Goal: Transaction & Acquisition: Purchase product/service

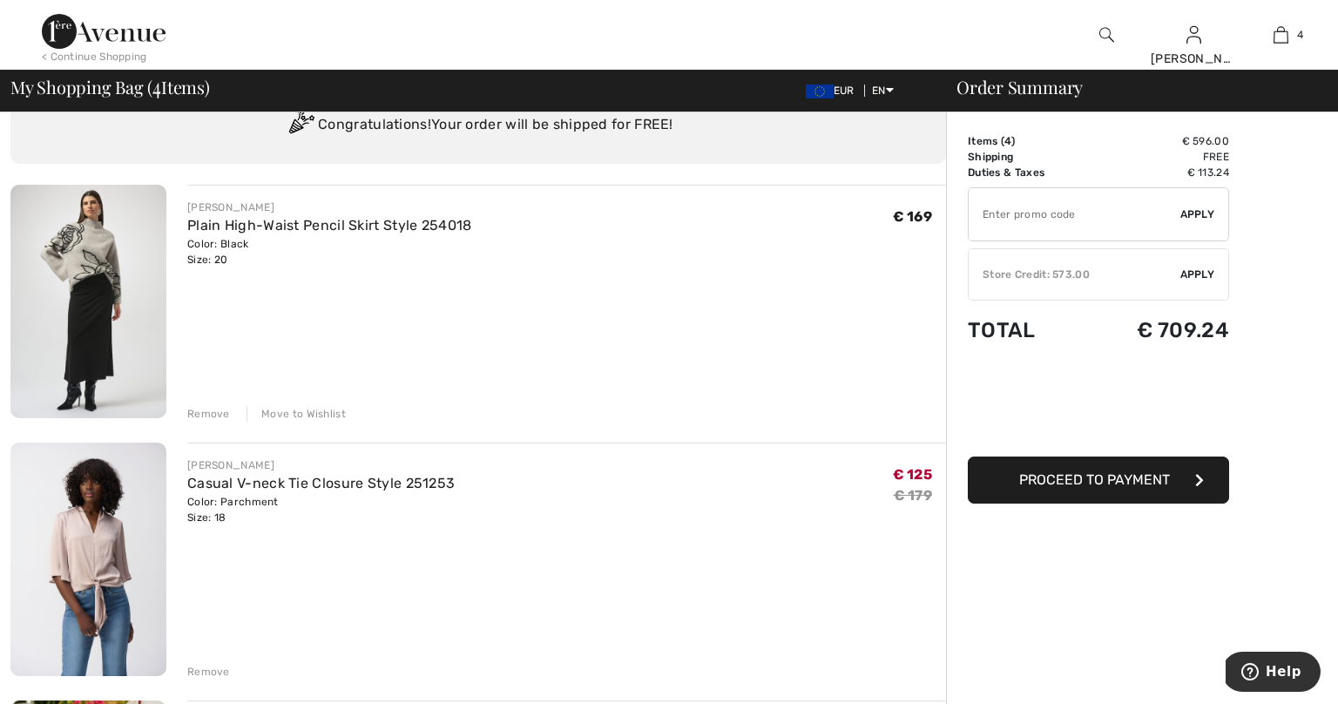
scroll to position [69, 0]
click at [93, 355] on img at bounding box center [88, 302] width 156 height 233
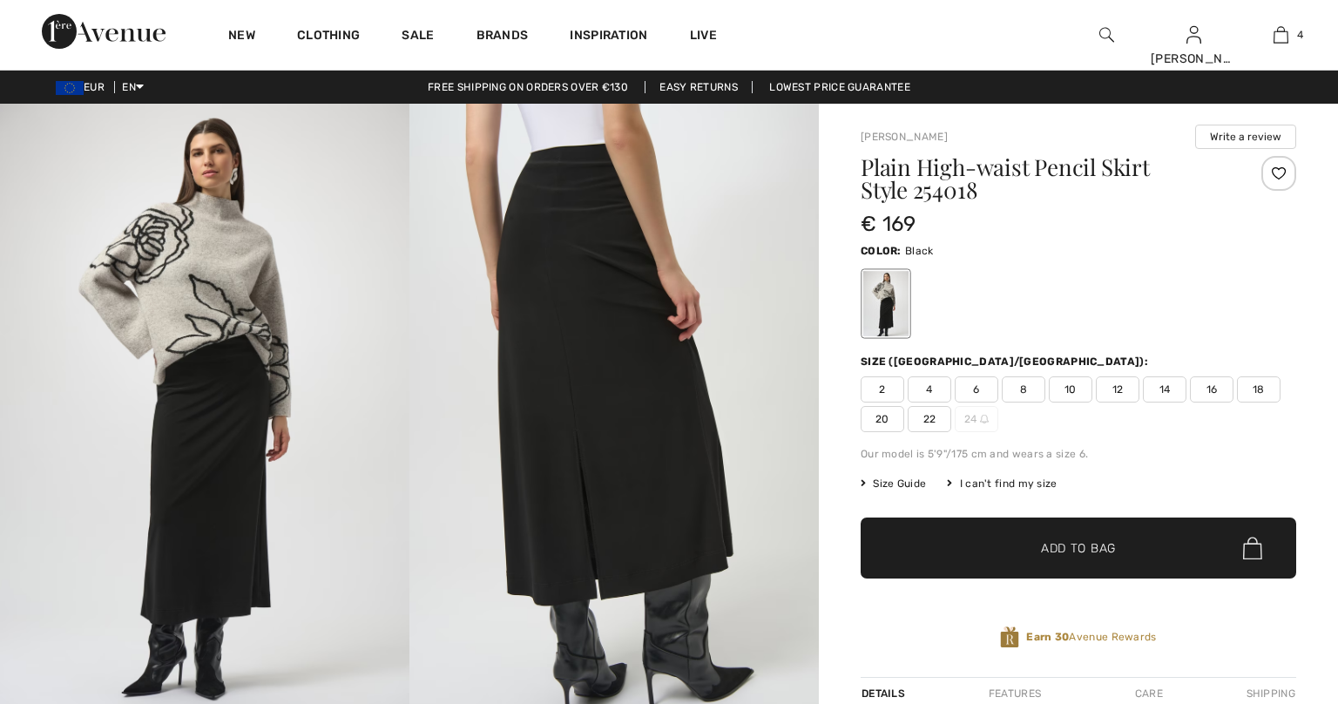
checkbox input "true"
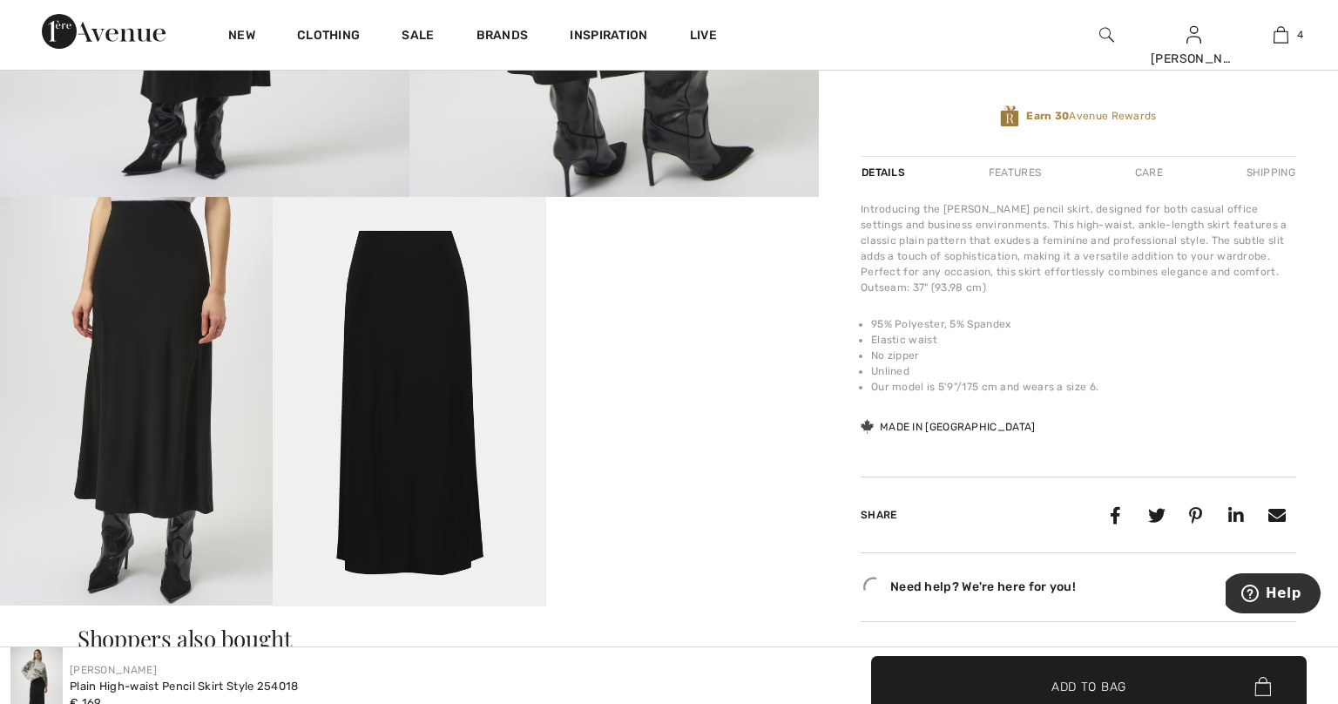
scroll to position [537, 0]
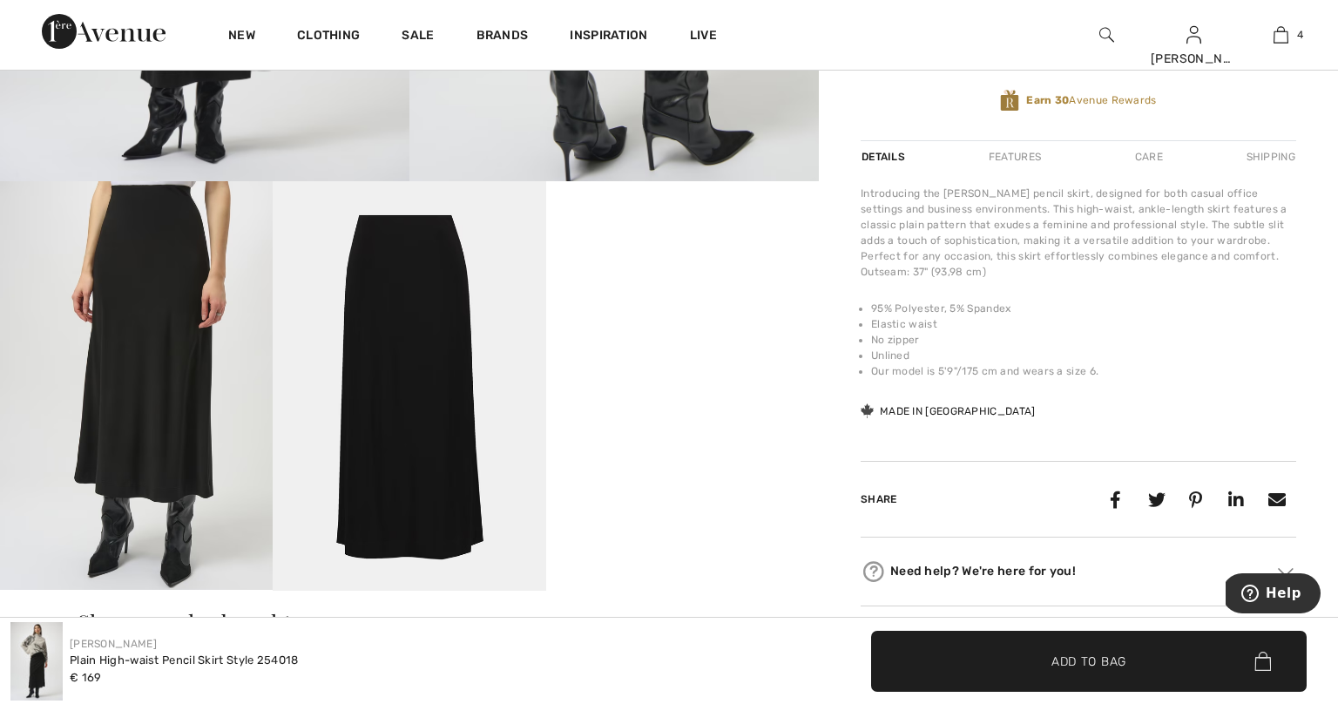
click at [672, 318] on video "Your browser does not support the video tag." at bounding box center [682, 249] width 273 height 137
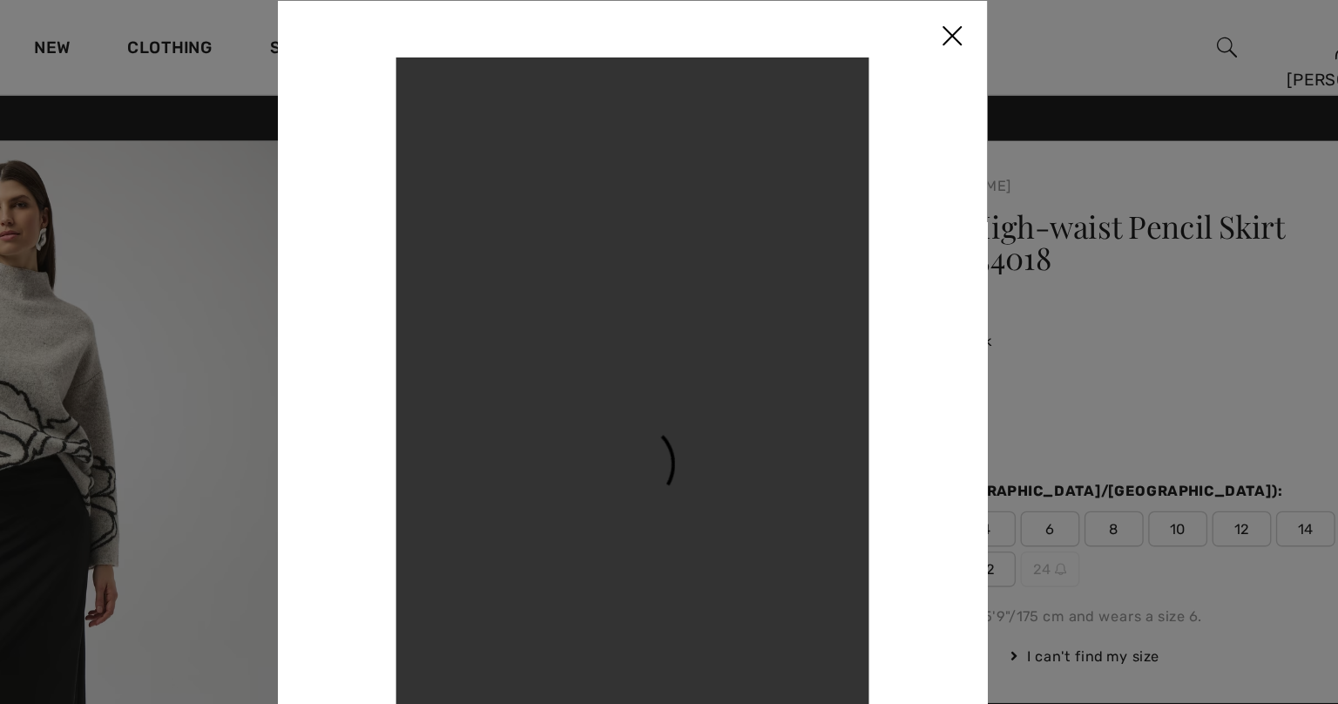
scroll to position [0, 0]
click at [878, 25] on img at bounding box center [904, 27] width 52 height 54
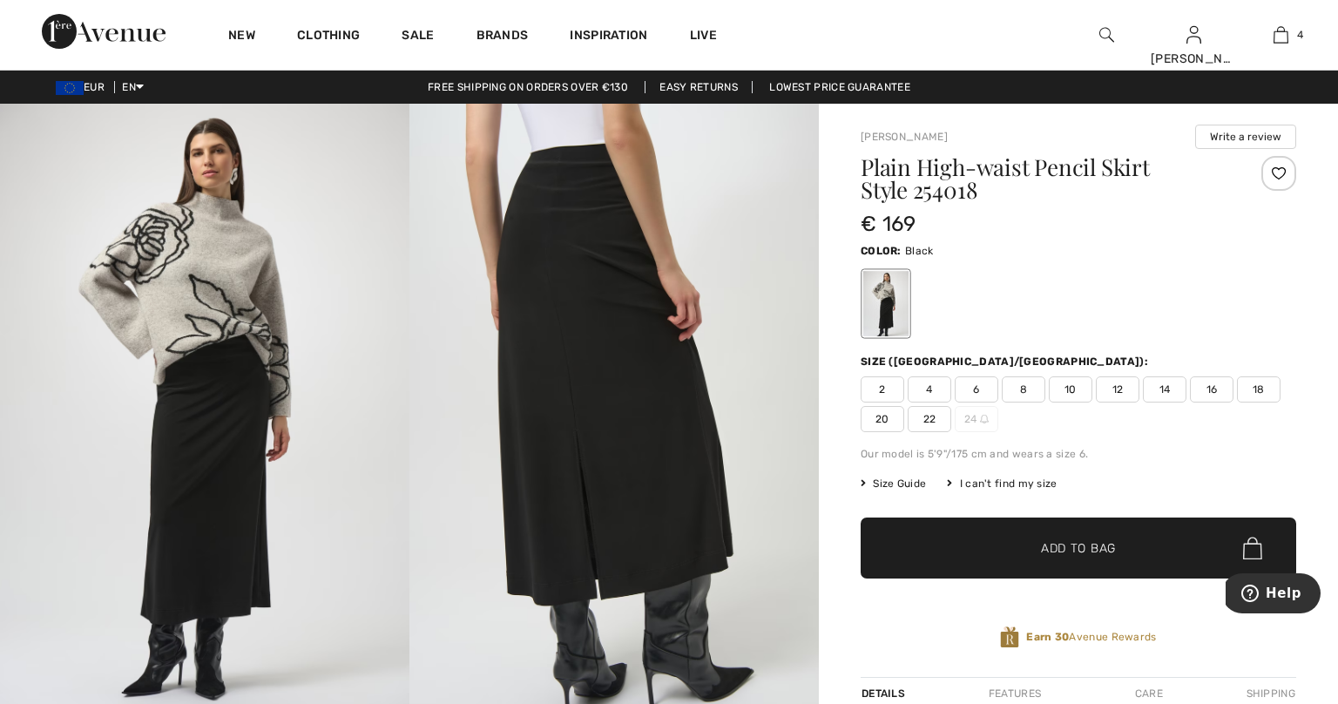
scroll to position [3, 0]
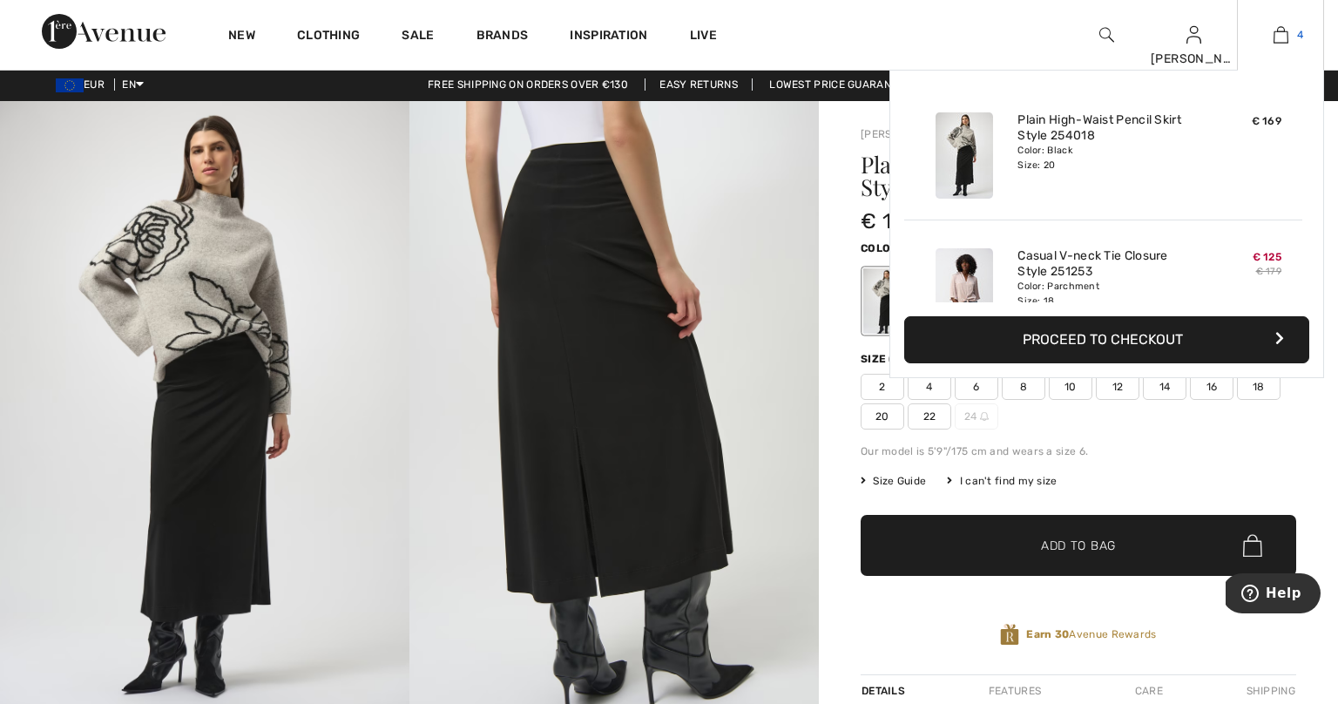
click at [1281, 36] on img at bounding box center [1281, 34] width 15 height 21
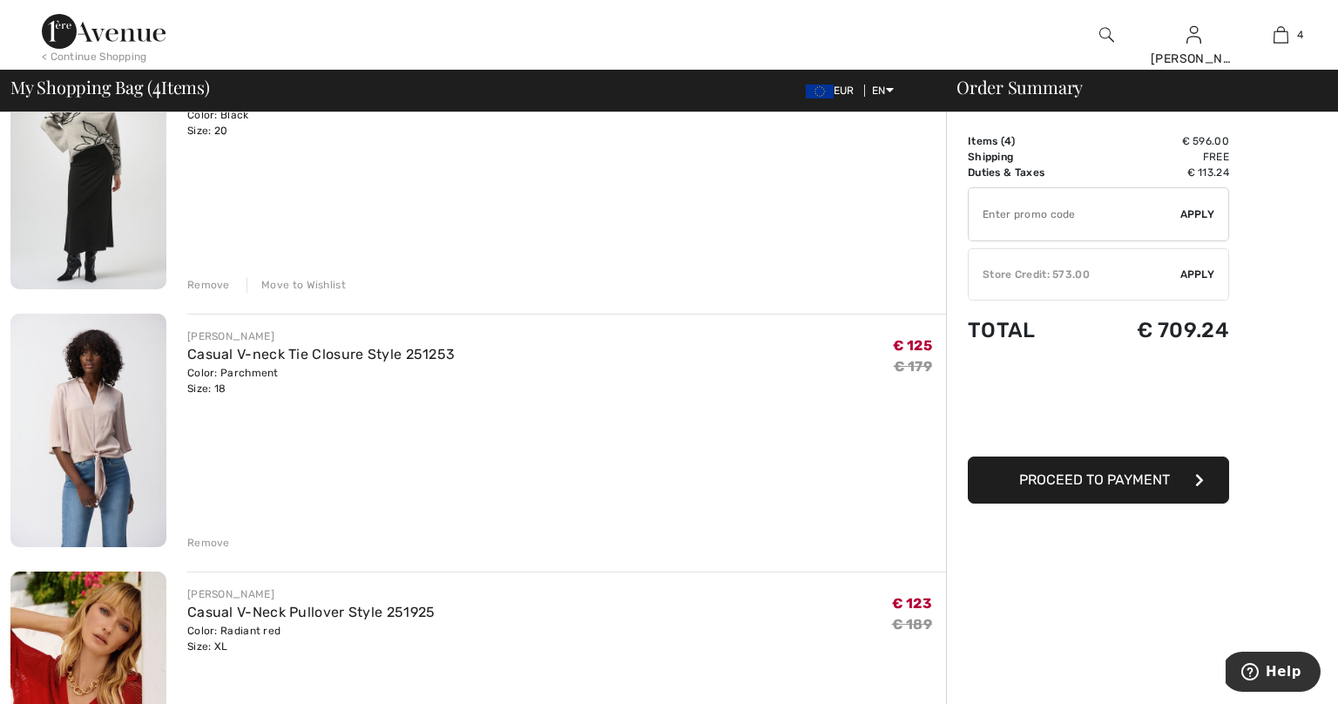
scroll to position [92, 0]
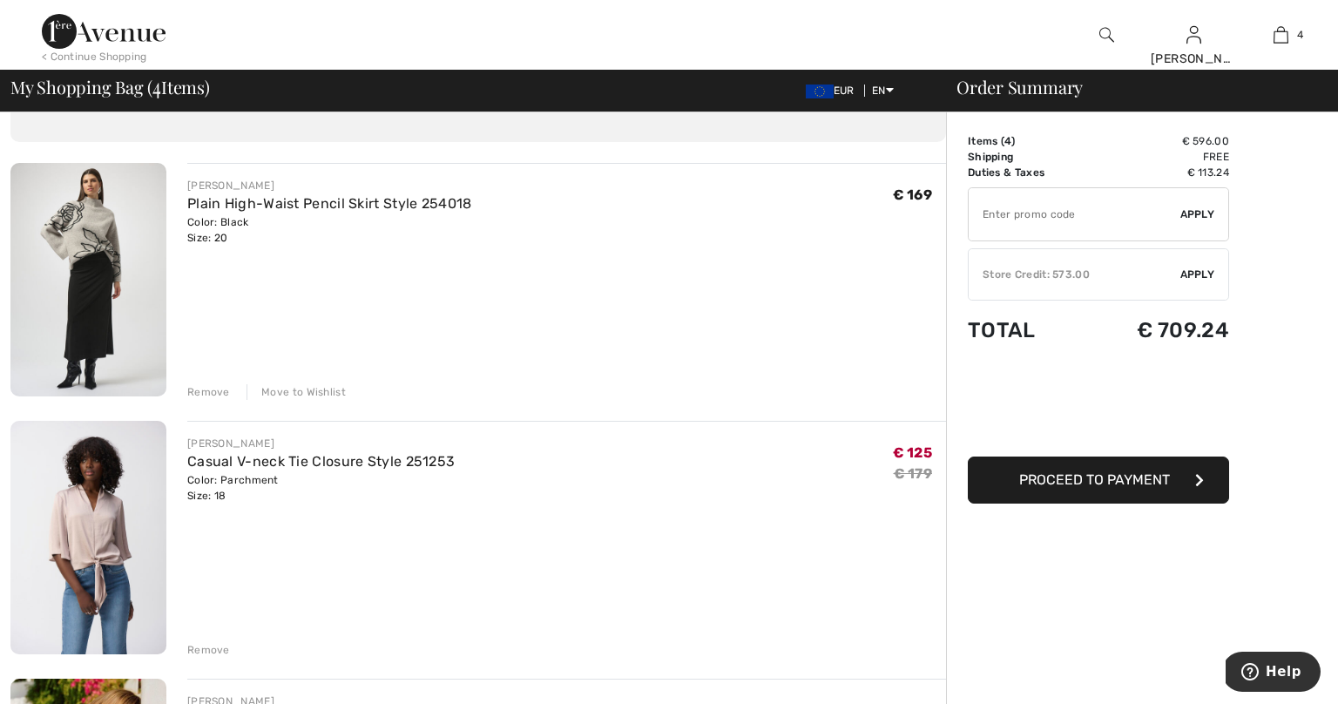
click at [66, 560] on img at bounding box center [88, 537] width 156 height 233
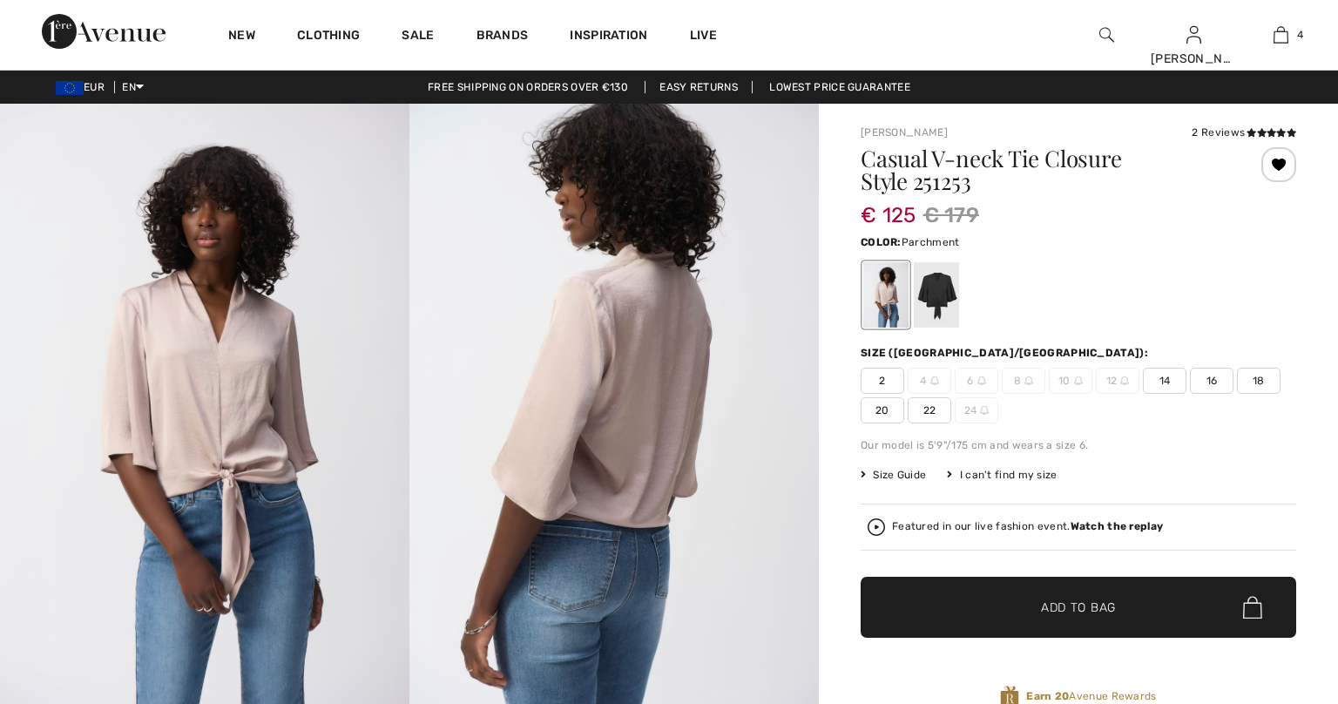
checkbox input "true"
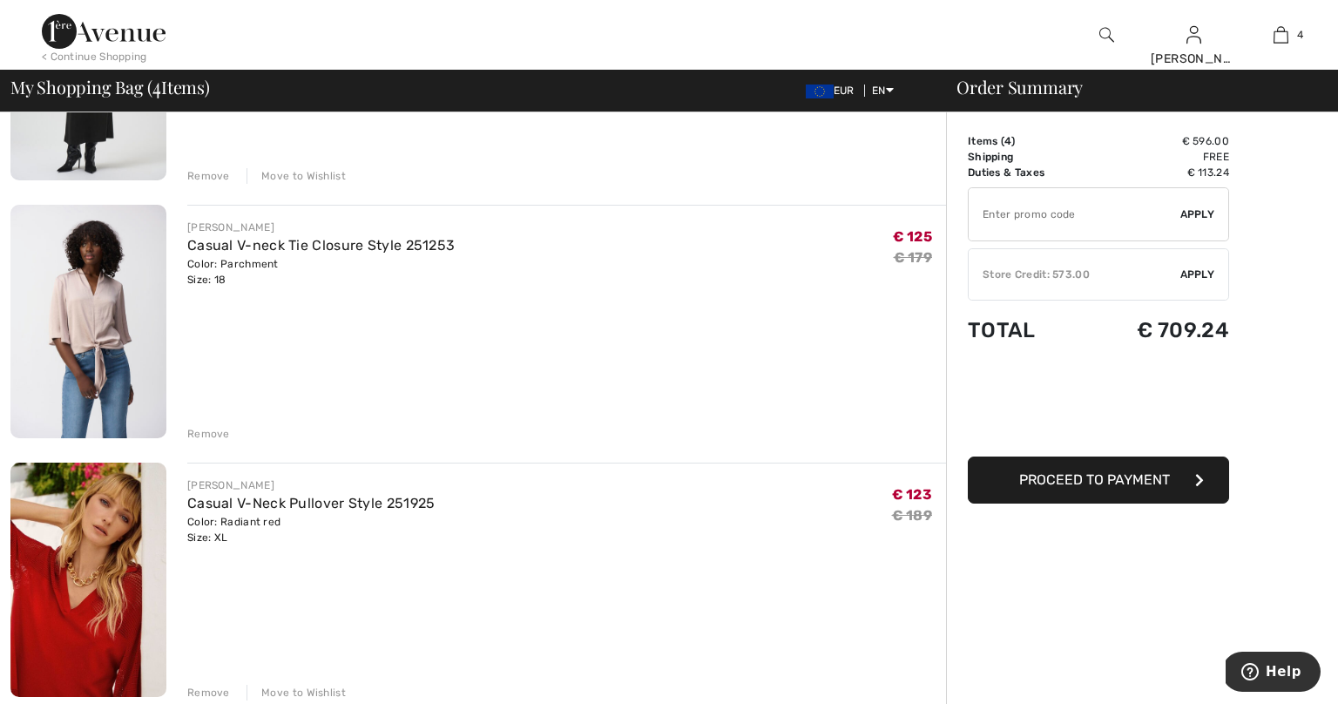
click at [89, 370] on img at bounding box center [88, 321] width 156 height 233
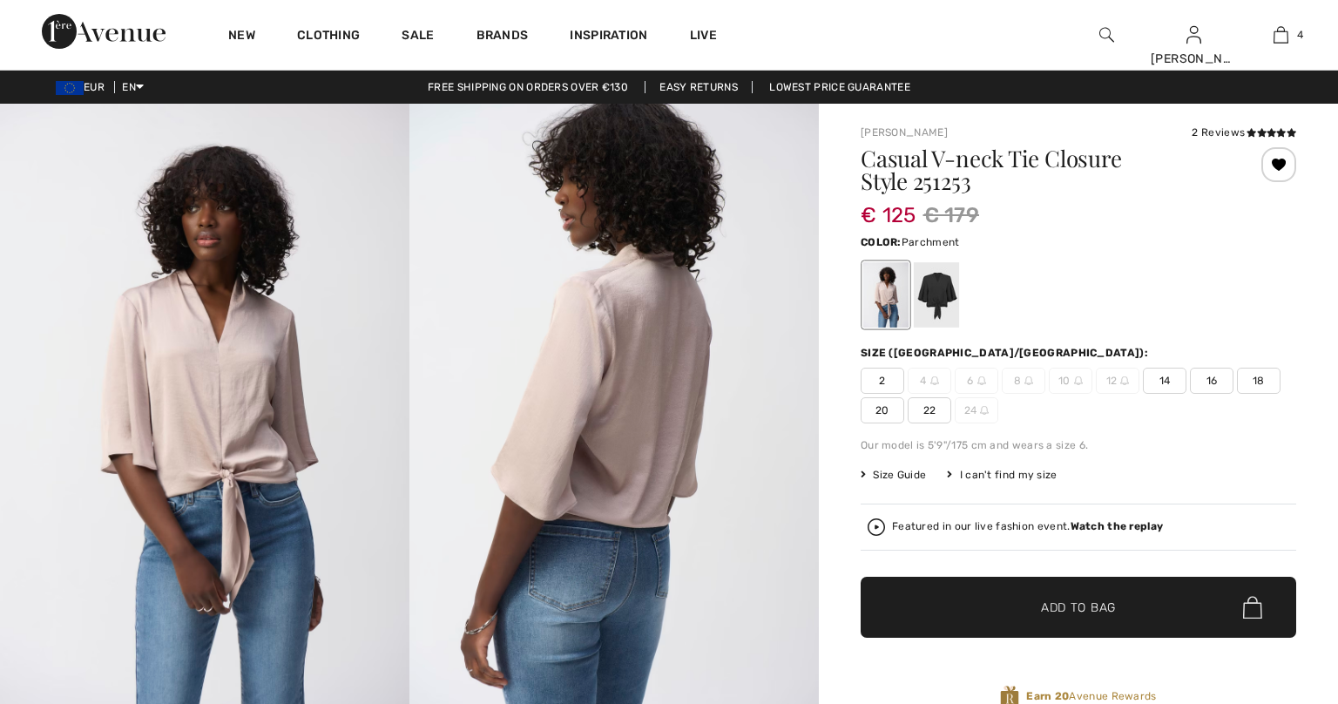
checkbox input "true"
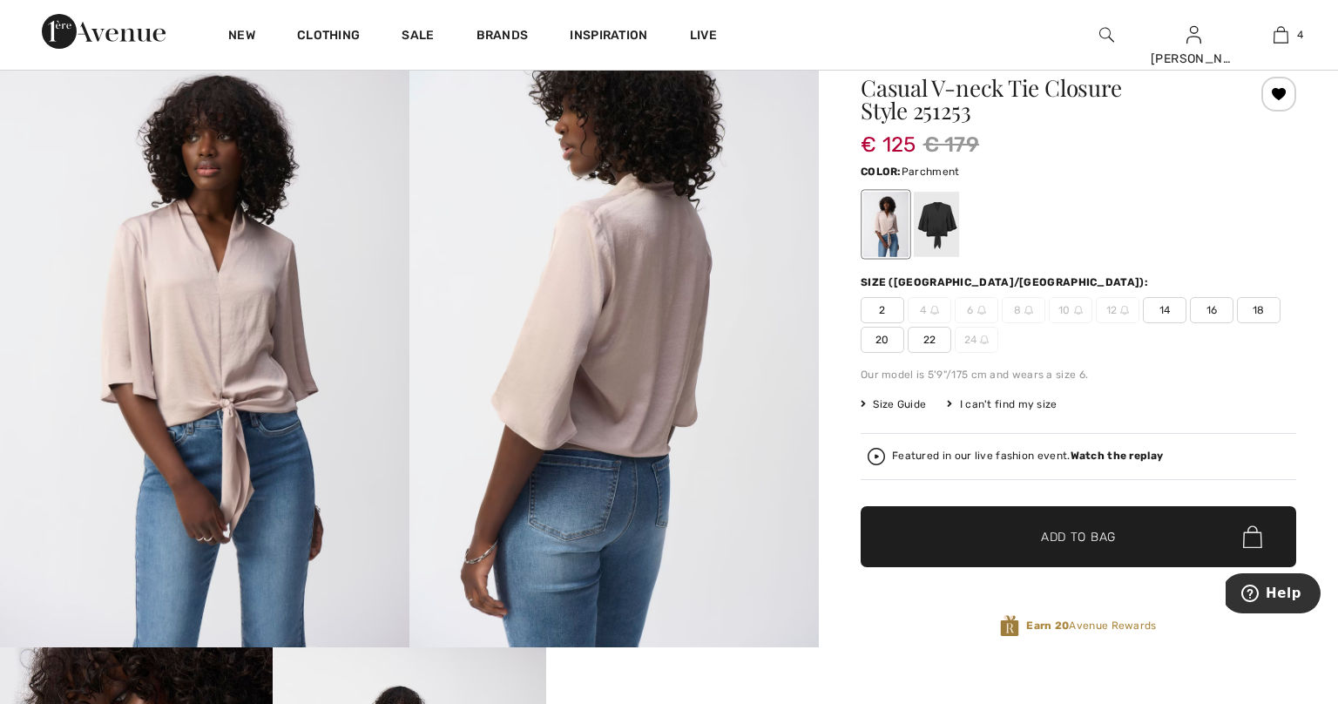
scroll to position [44, 0]
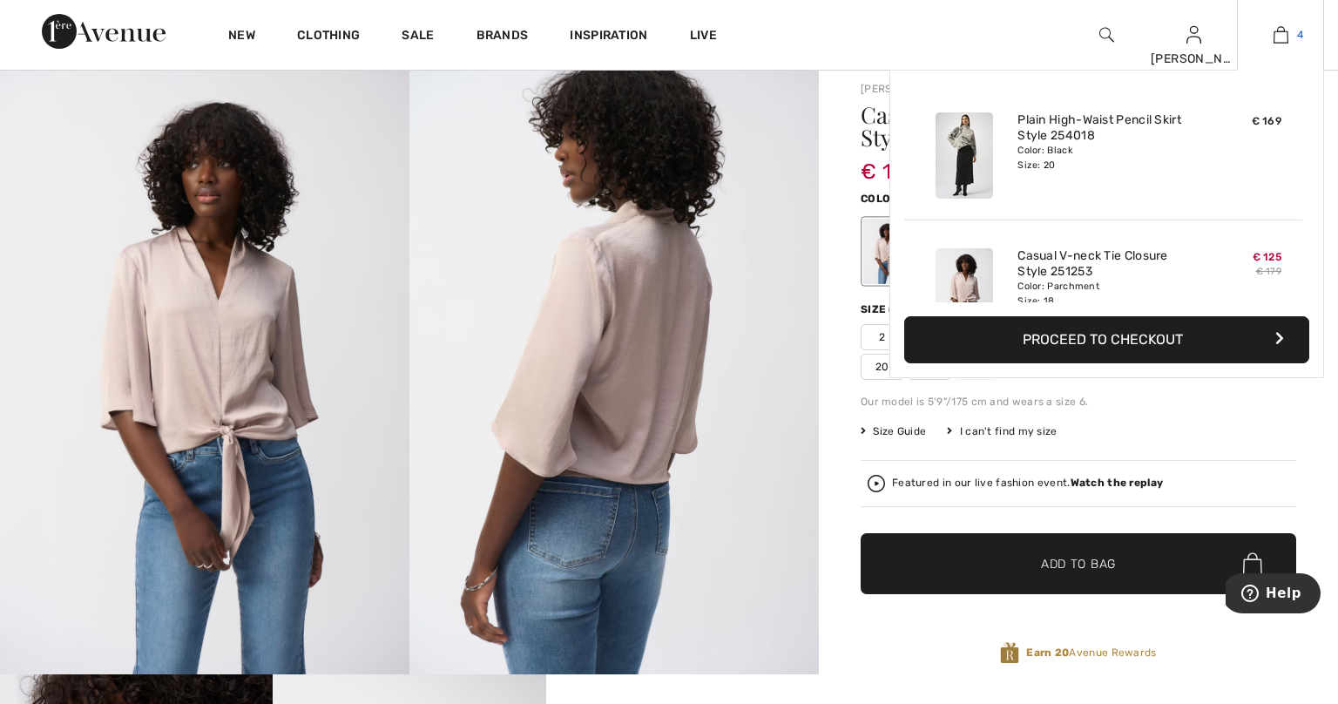
click at [1276, 42] on img at bounding box center [1281, 34] width 15 height 21
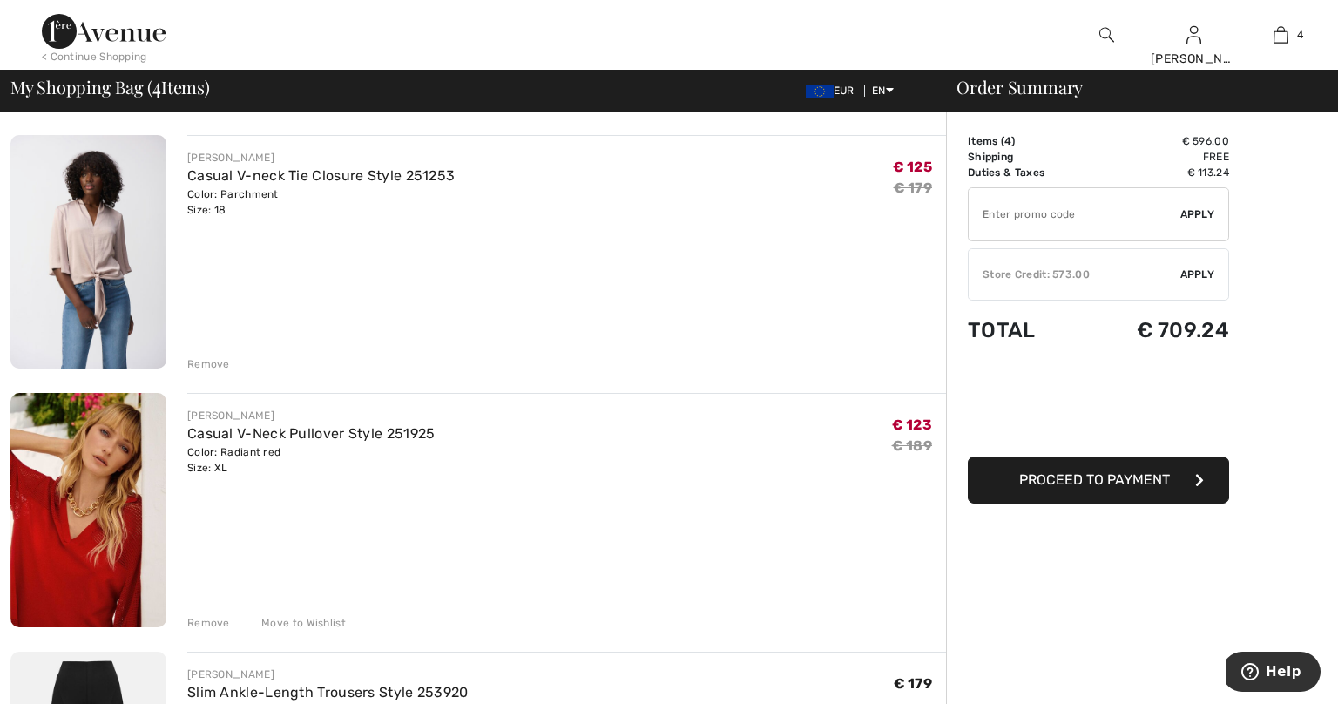
click at [211, 361] on div "Remove" at bounding box center [208, 364] width 43 height 16
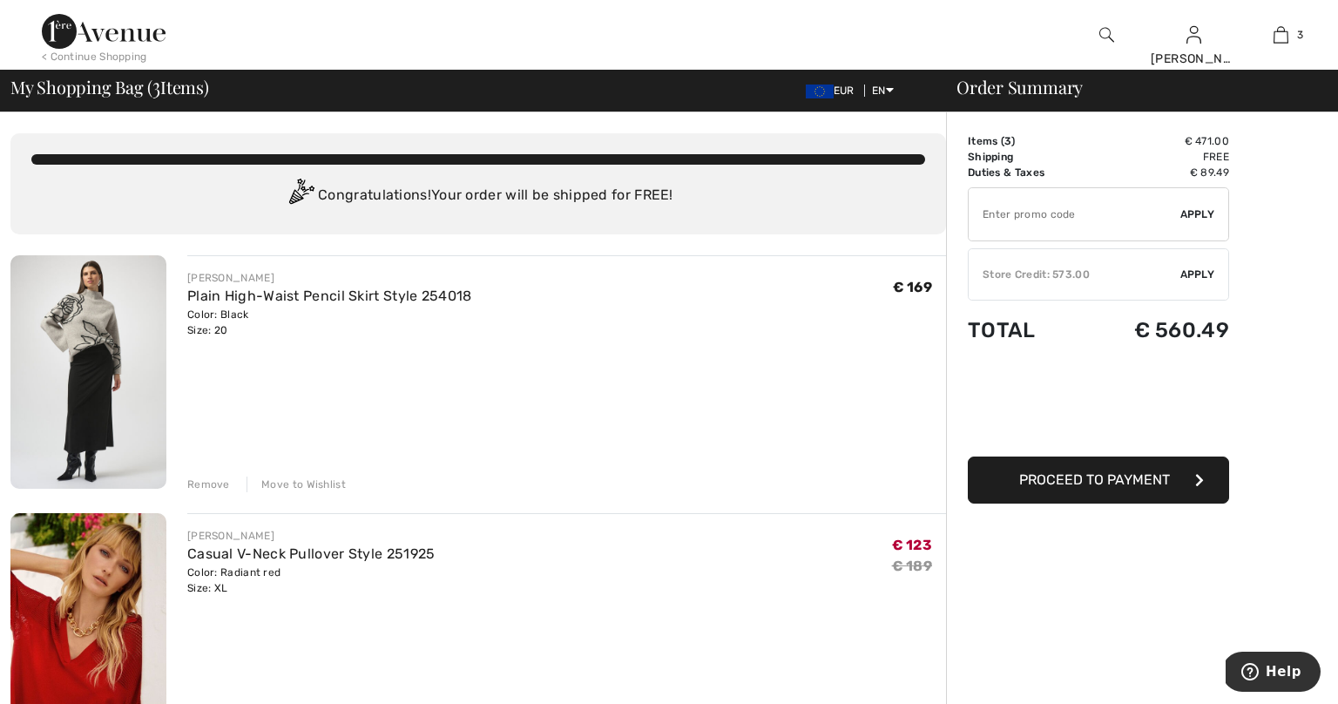
click at [1112, 472] on span "Proceed to Payment" at bounding box center [1094, 479] width 151 height 17
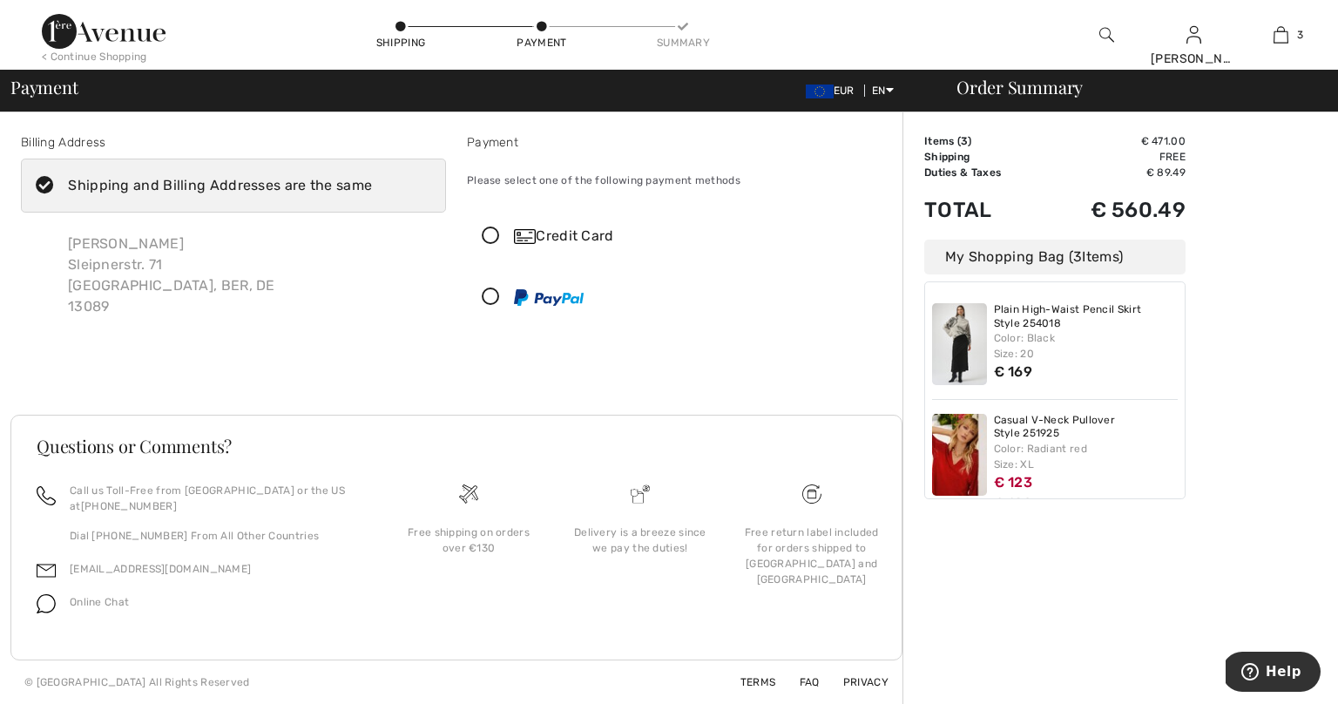
click at [490, 299] on icon at bounding box center [491, 297] width 46 height 18
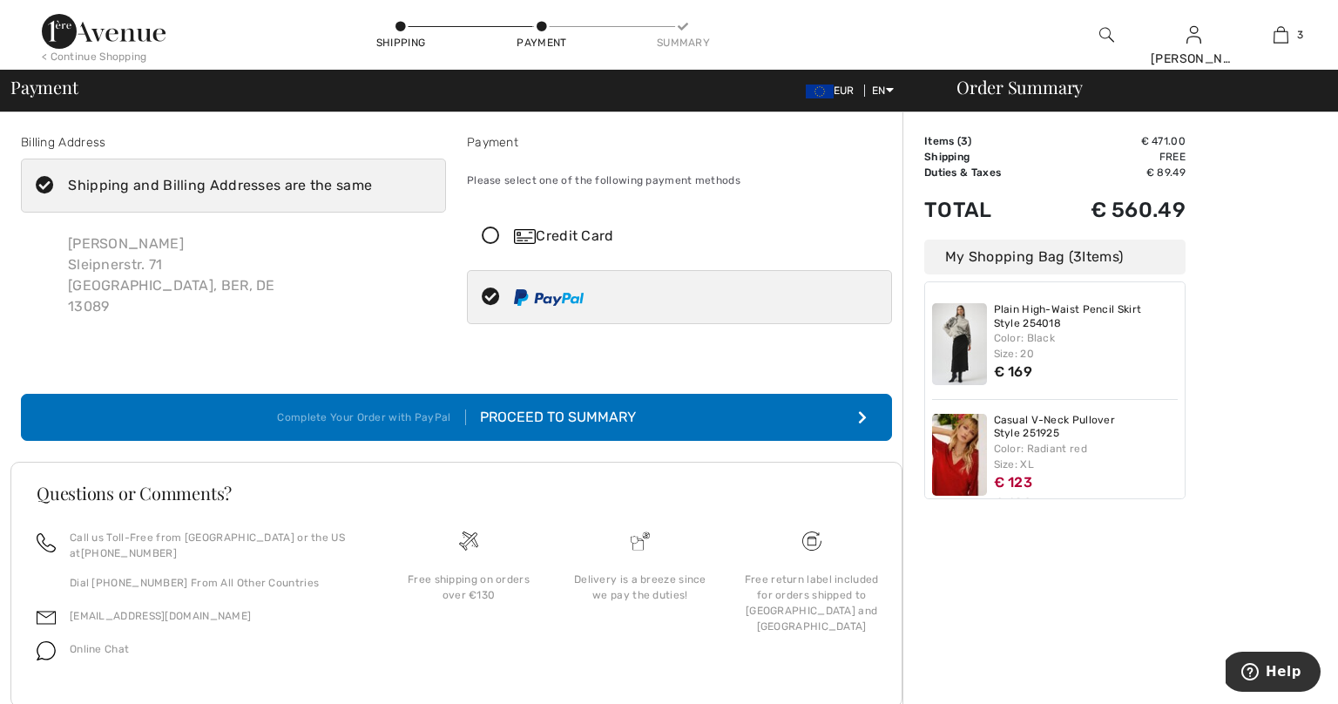
click at [580, 417] on div "Proceed to Summary" at bounding box center [551, 417] width 170 height 21
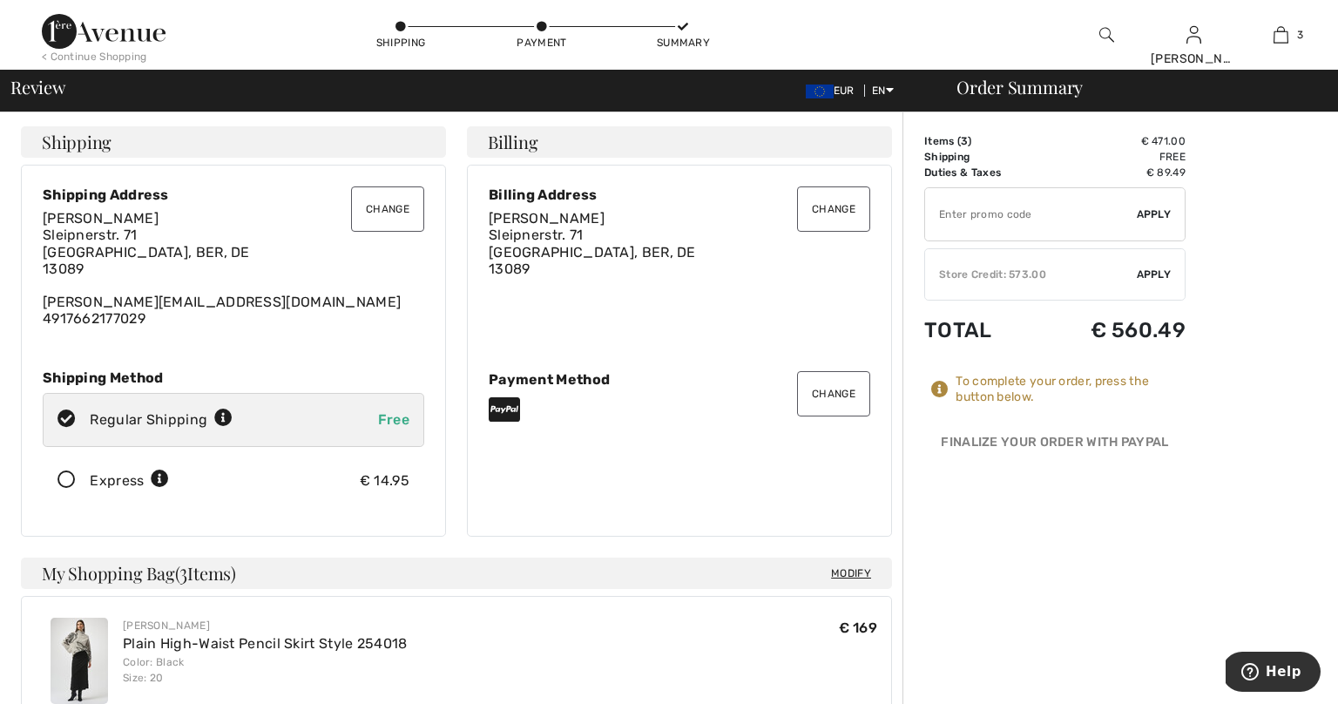
click at [1160, 268] on span "Apply" at bounding box center [1154, 275] width 35 height 16
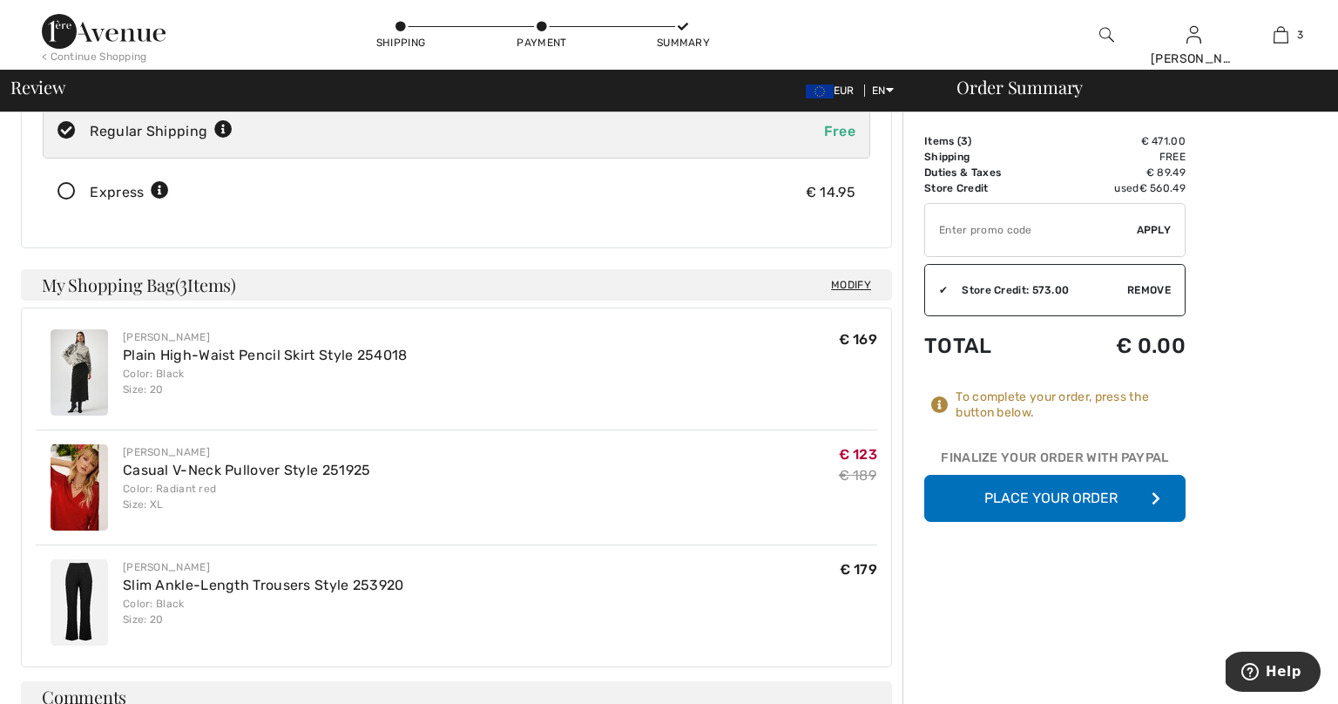
scroll to position [292, 0]
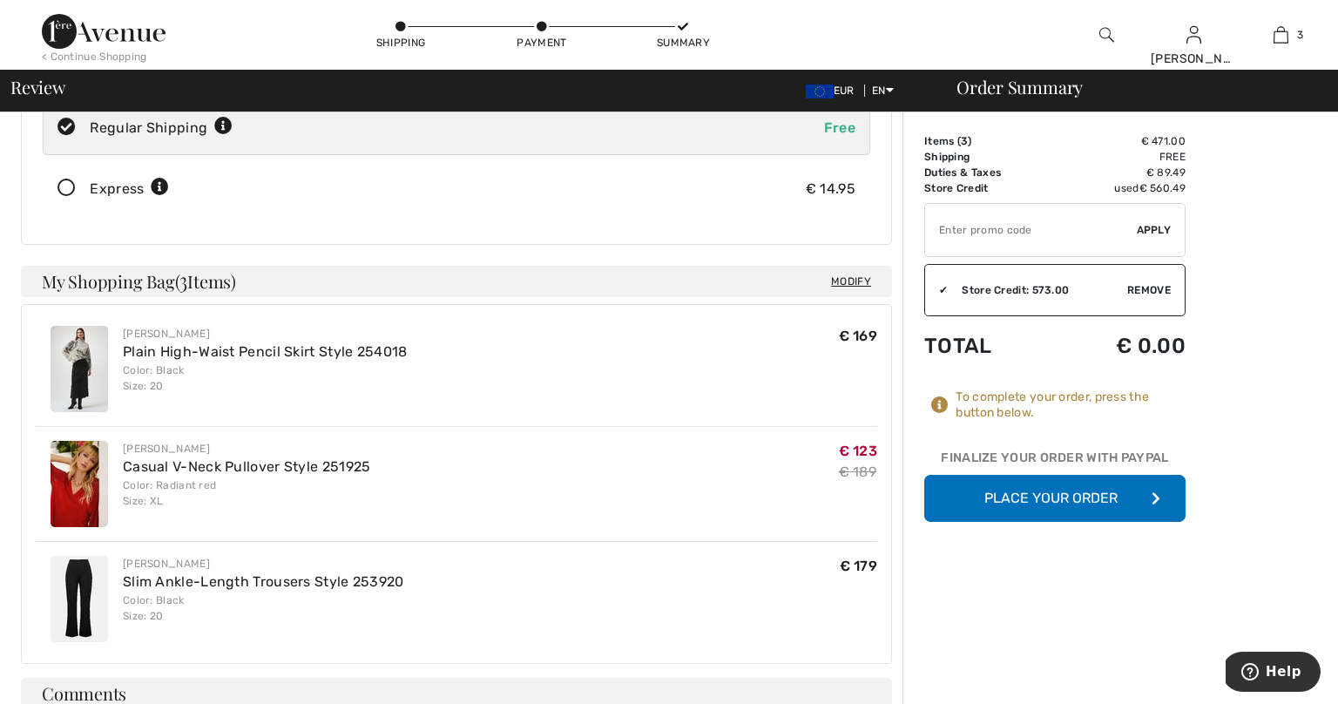
click at [1082, 496] on button "Place Your Order" at bounding box center [1054, 498] width 261 height 47
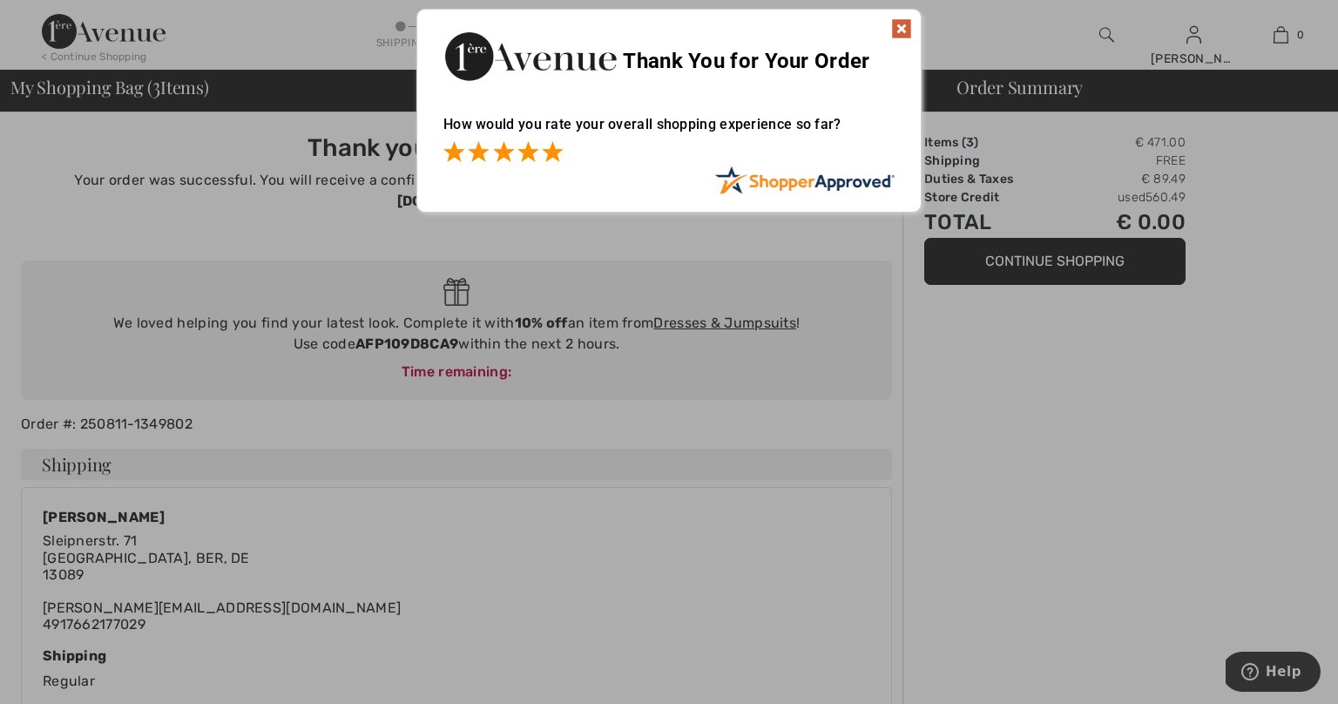
click at [559, 154] on span at bounding box center [552, 151] width 21 height 21
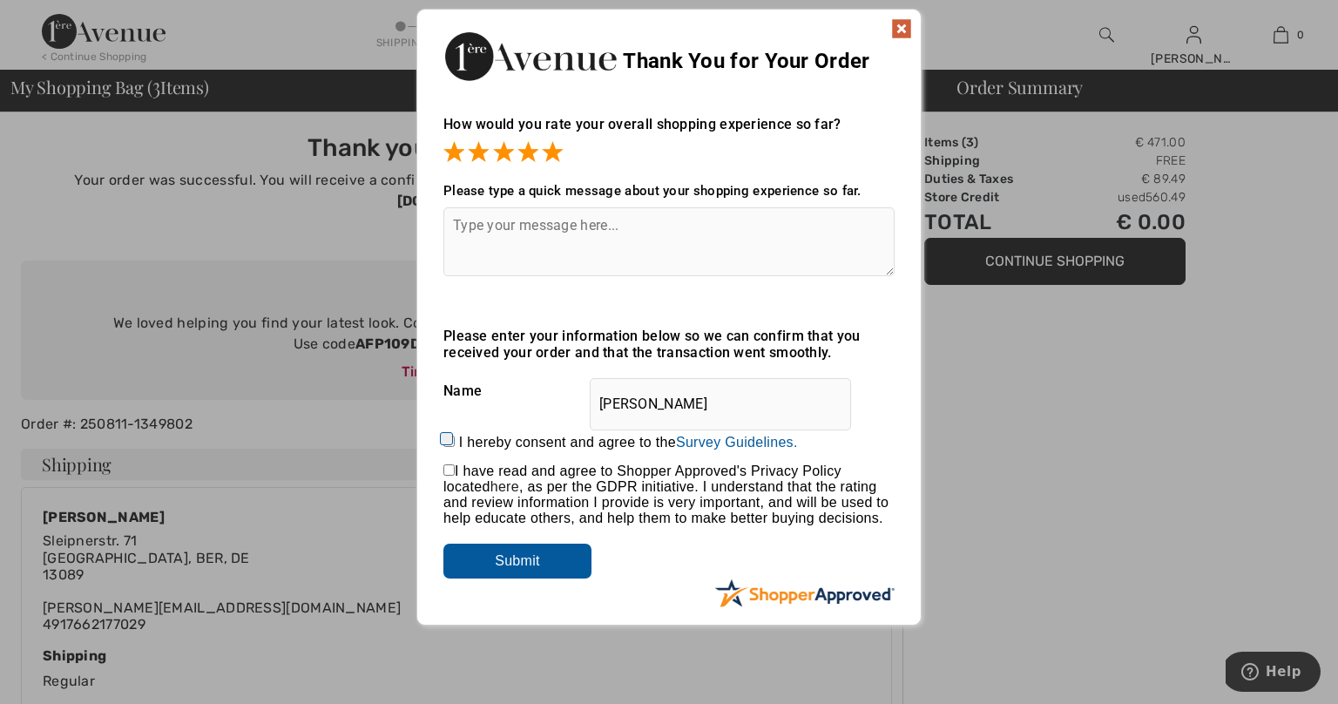
click at [449, 472] on input "checkbox" at bounding box center [448, 469] width 11 height 11
checkbox input "true"
click at [445, 444] on input "I hereby consent and agree to the By submitting a review, you grant permission …" at bounding box center [448, 441] width 11 height 11
checkbox input "true"
click at [518, 558] on input "Submit" at bounding box center [517, 561] width 148 height 35
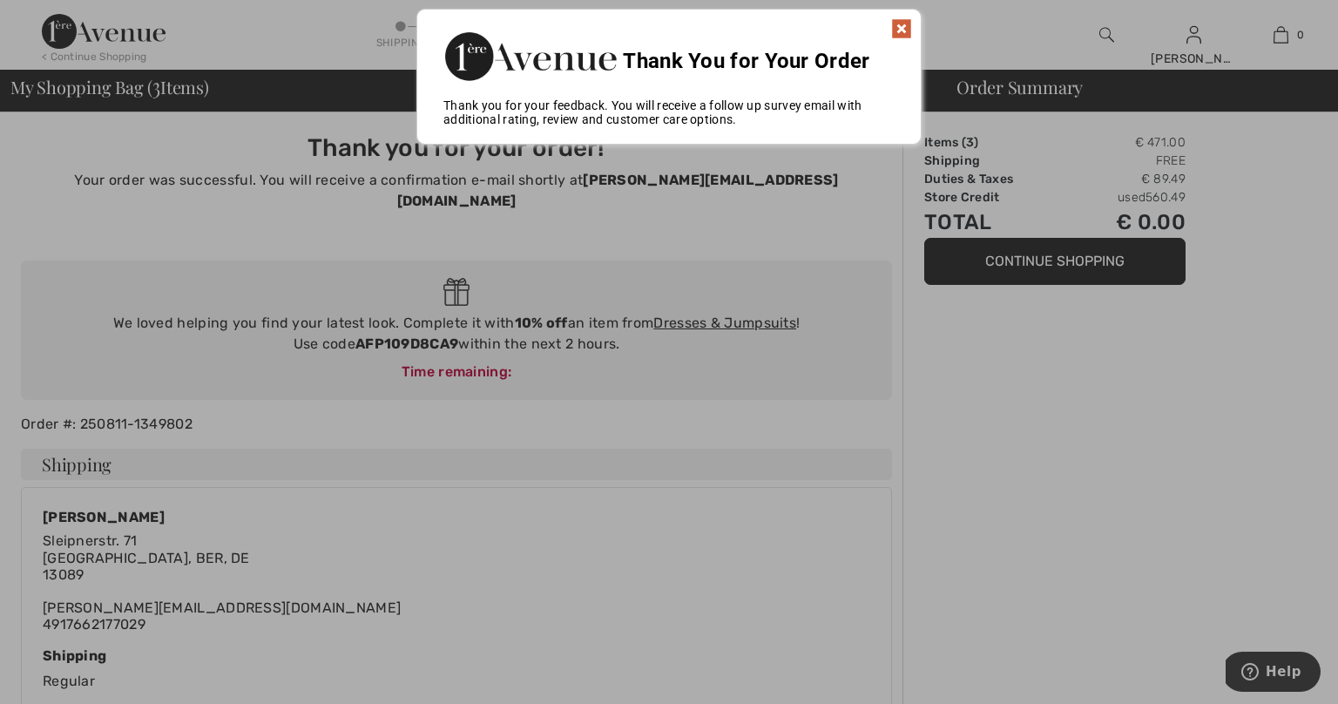
click at [904, 27] on img at bounding box center [901, 28] width 21 height 21
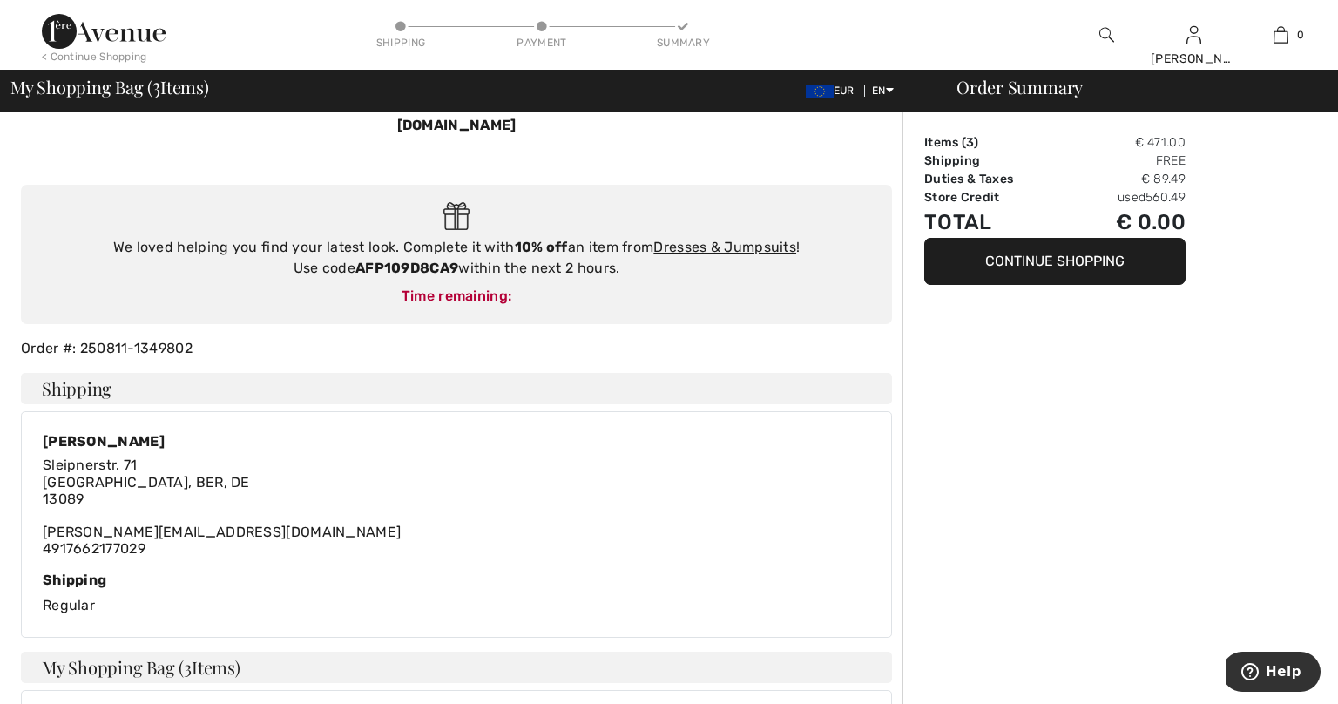
scroll to position [76, 0]
click at [742, 239] on link "Dresses & Jumpsuits" at bounding box center [724, 247] width 143 height 17
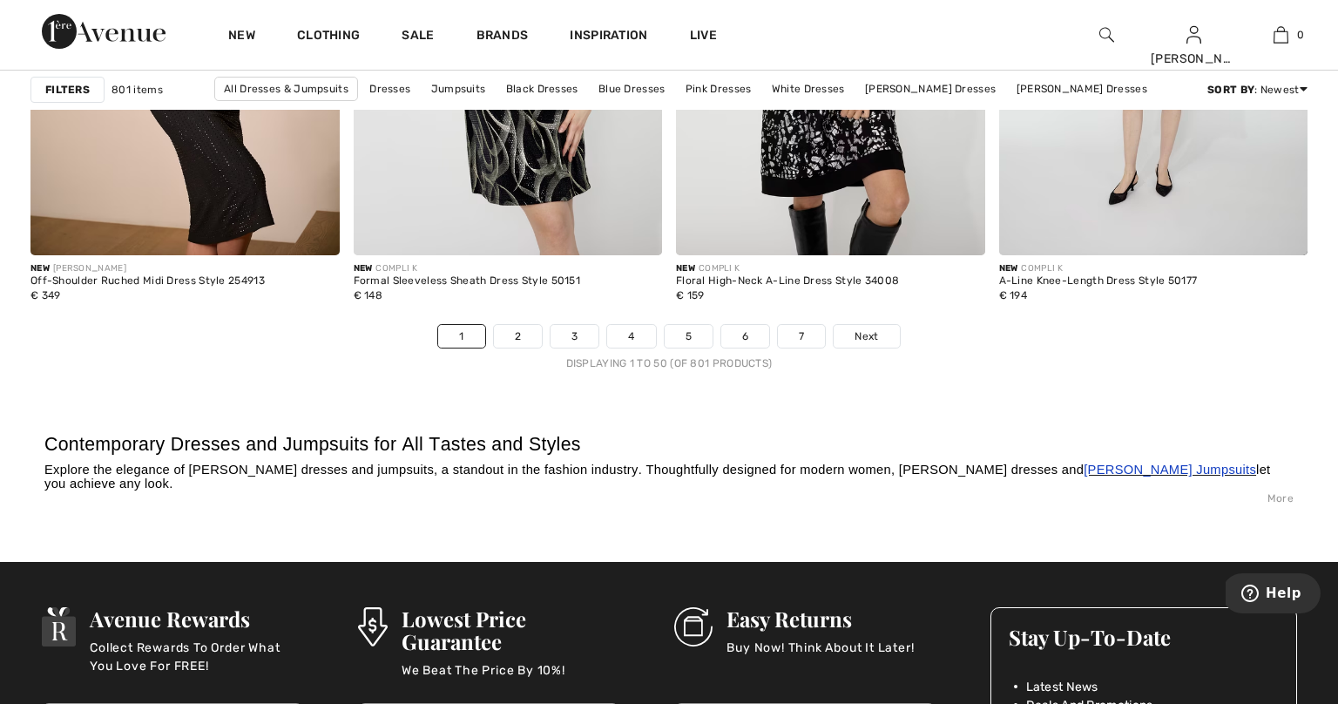
scroll to position [8158, 0]
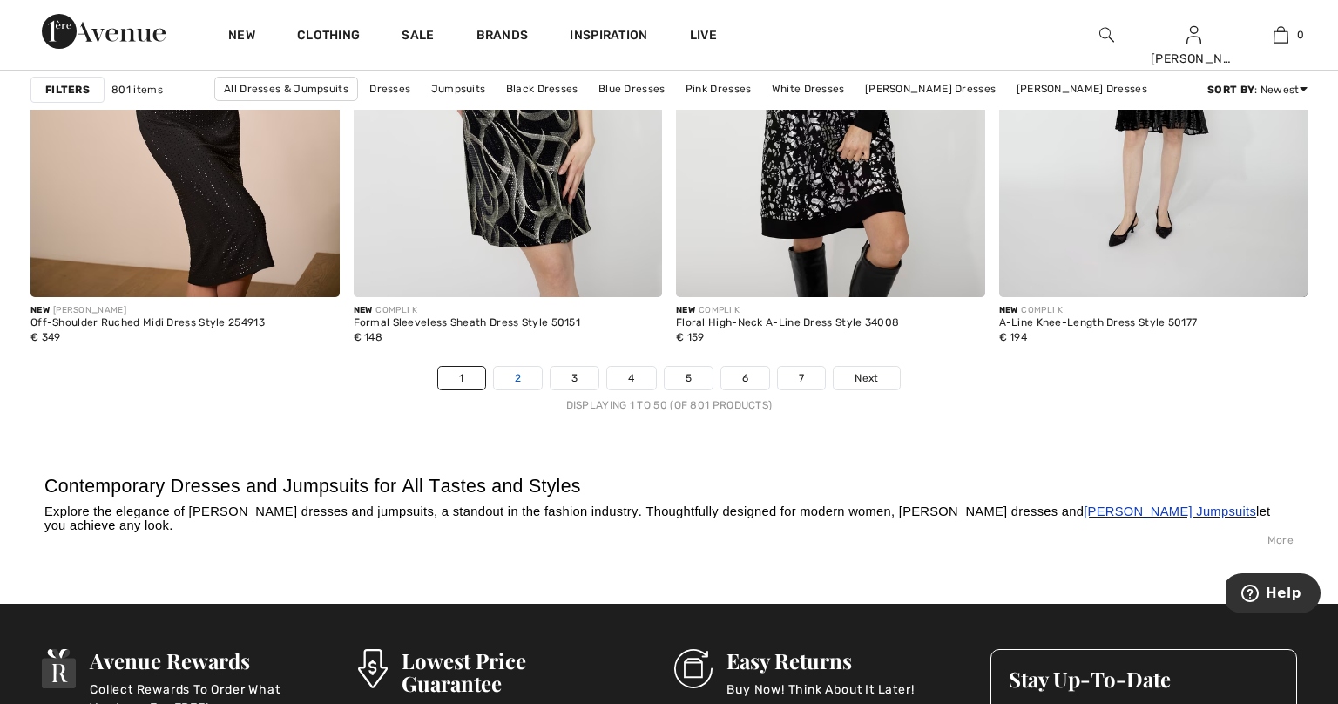
click at [515, 382] on link "2" at bounding box center [518, 378] width 48 height 23
